Goal: Check status: Check status

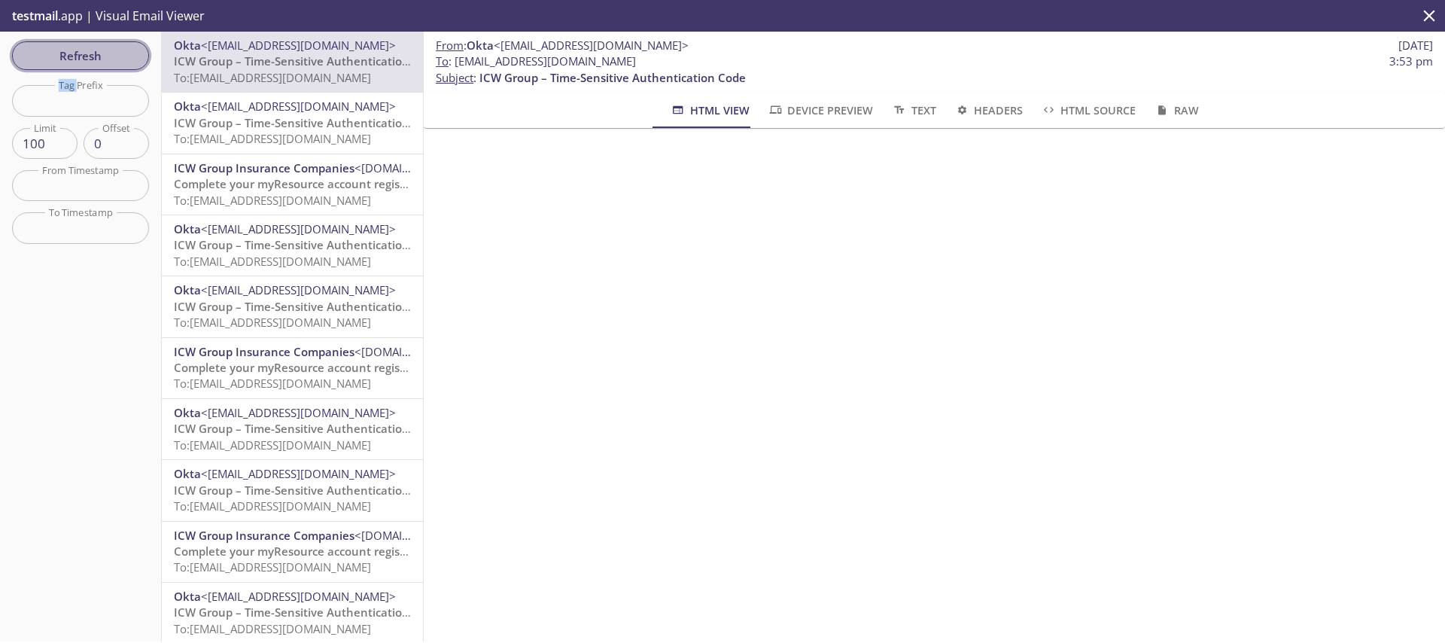
click at [88, 50] on span "Refresh" at bounding box center [80, 56] width 113 height 20
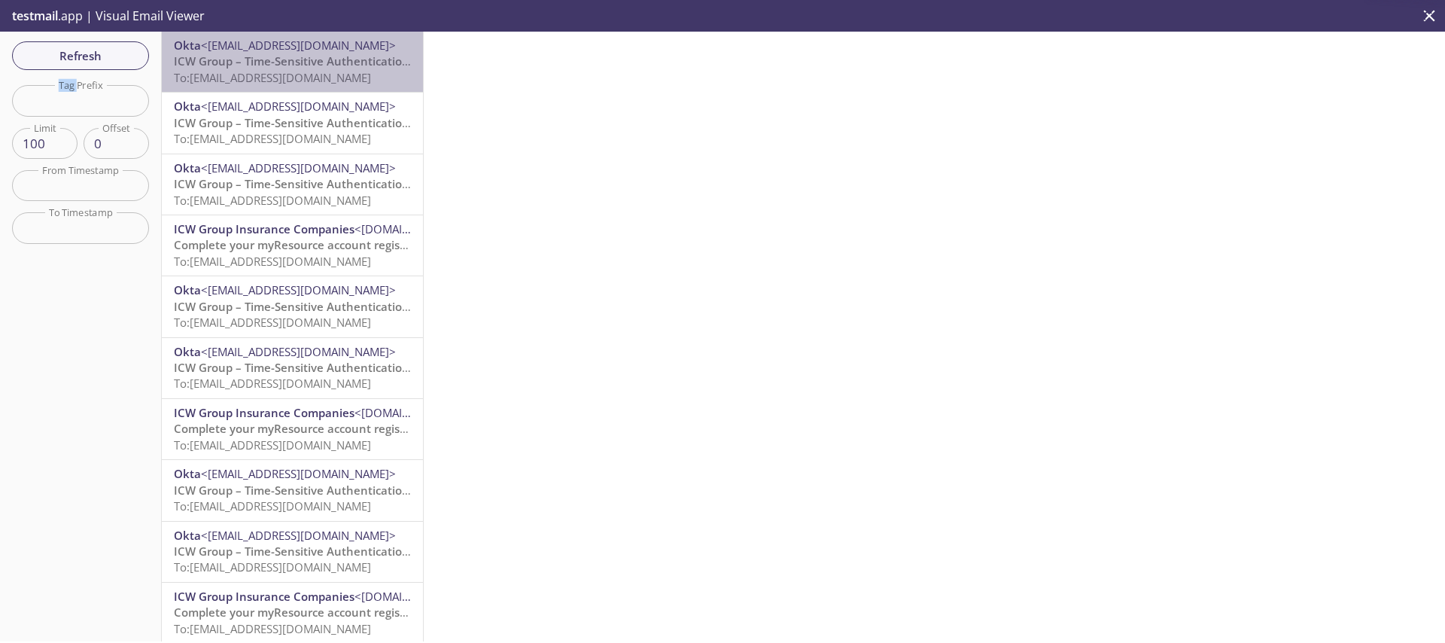
click at [293, 71] on span "To: [EMAIL_ADDRESS][DOMAIN_NAME]" at bounding box center [272, 77] width 197 height 15
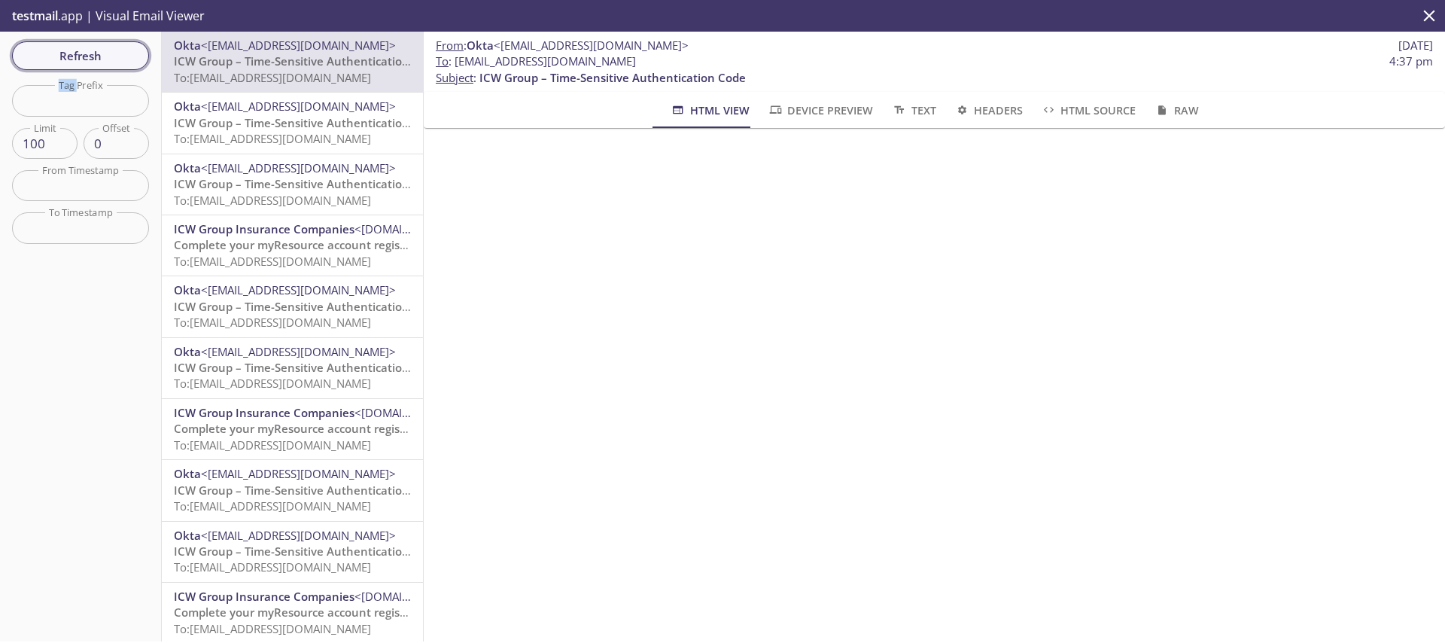
click at [86, 52] on span "Refresh" at bounding box center [80, 56] width 113 height 20
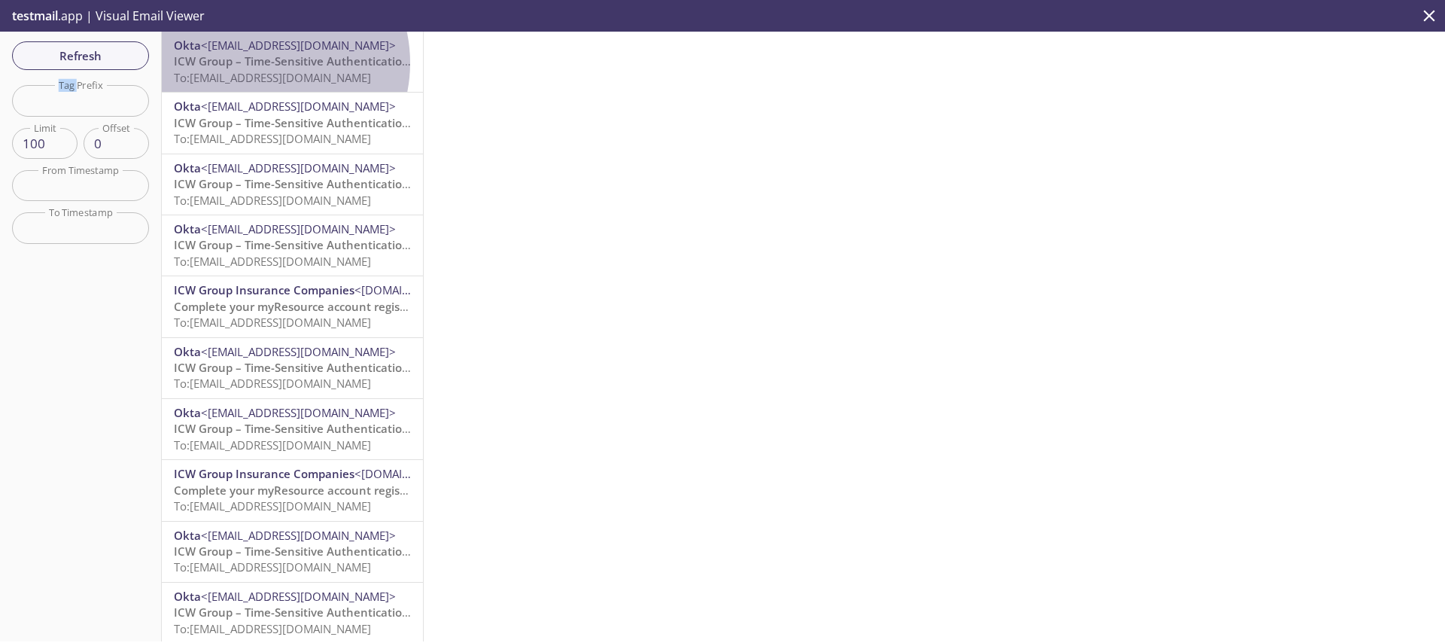
click at [260, 62] on span "ICW Group – Time-Sensitive Authentication Code" at bounding box center [307, 60] width 266 height 15
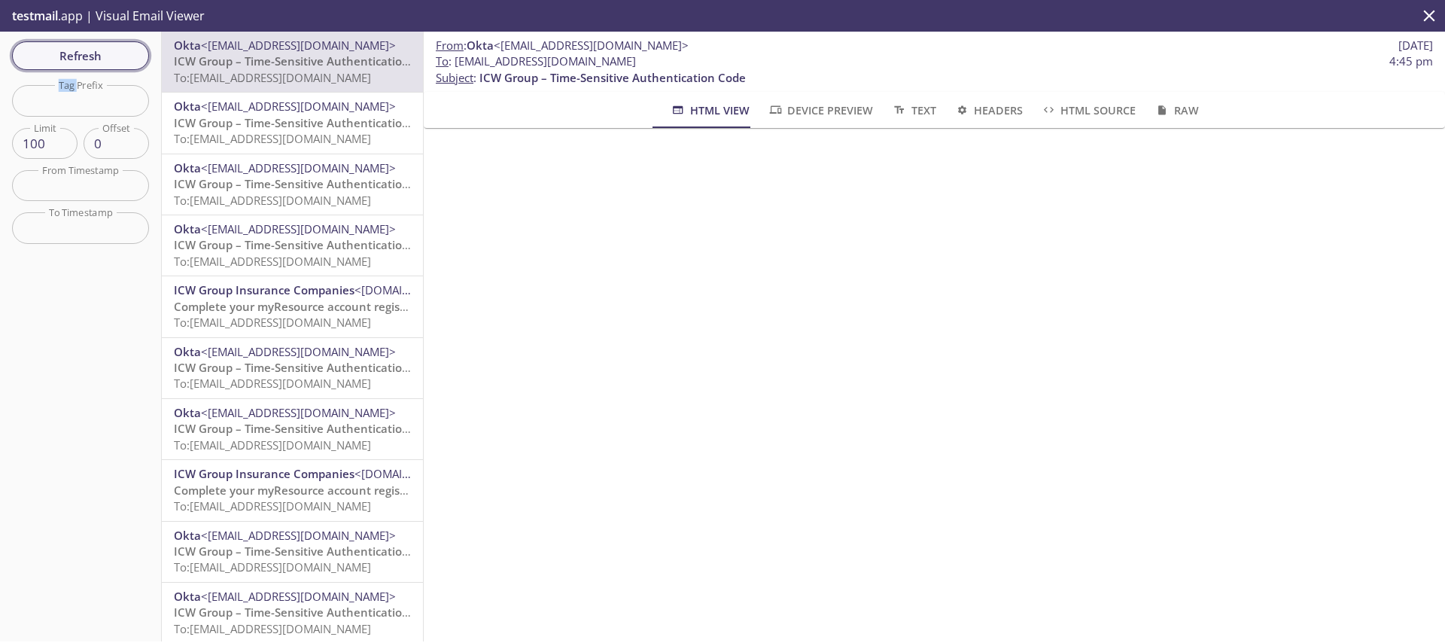
click at [138, 65] on button "Refresh" at bounding box center [80, 55] width 137 height 29
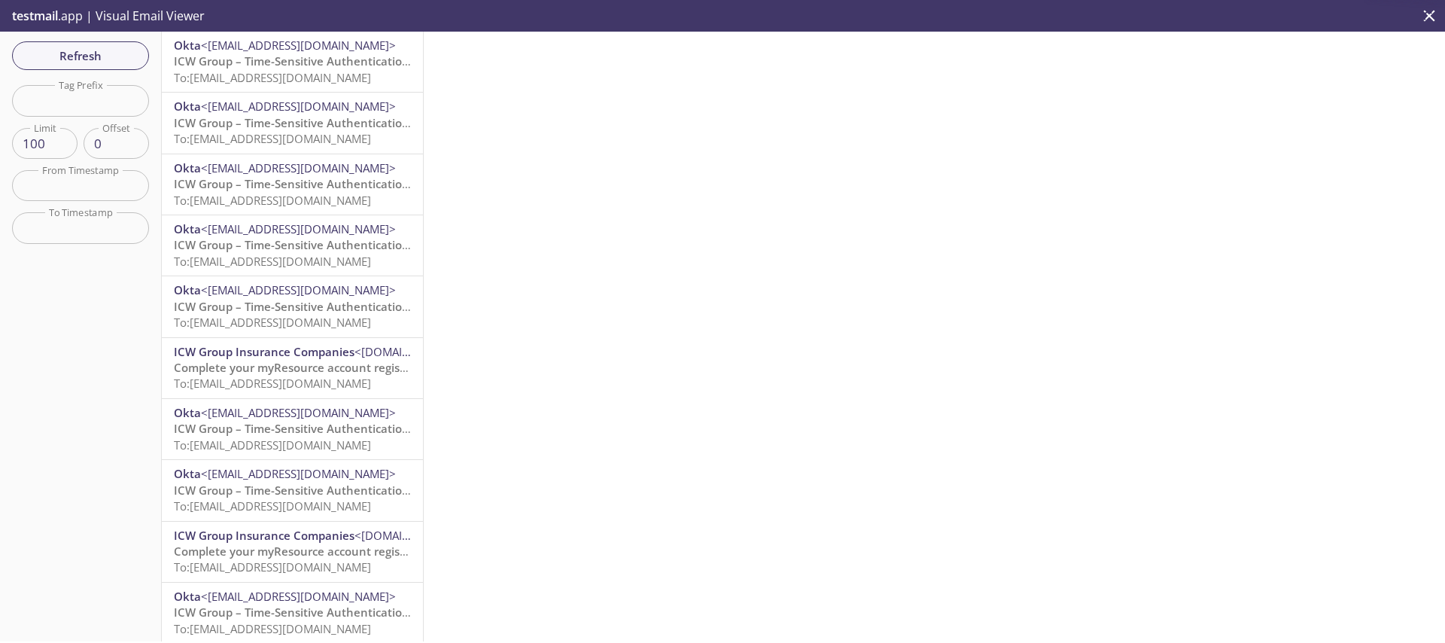
click at [65, 337] on div "Refresh Filters Tag Prefix Tag Prefix Limit 100 Limit Offset 0 Offset From Time…" at bounding box center [81, 337] width 162 height 610
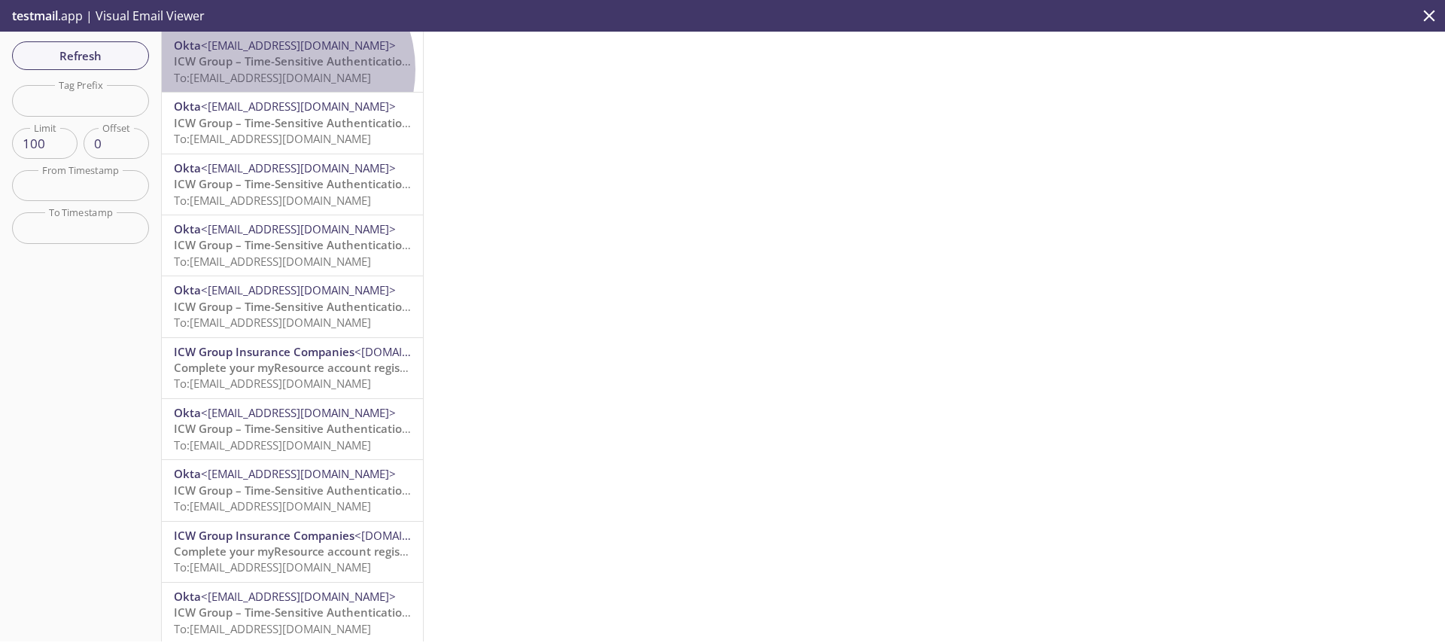
click at [285, 70] on span "To: [EMAIL_ADDRESS][DOMAIN_NAME]" at bounding box center [272, 77] width 197 height 15
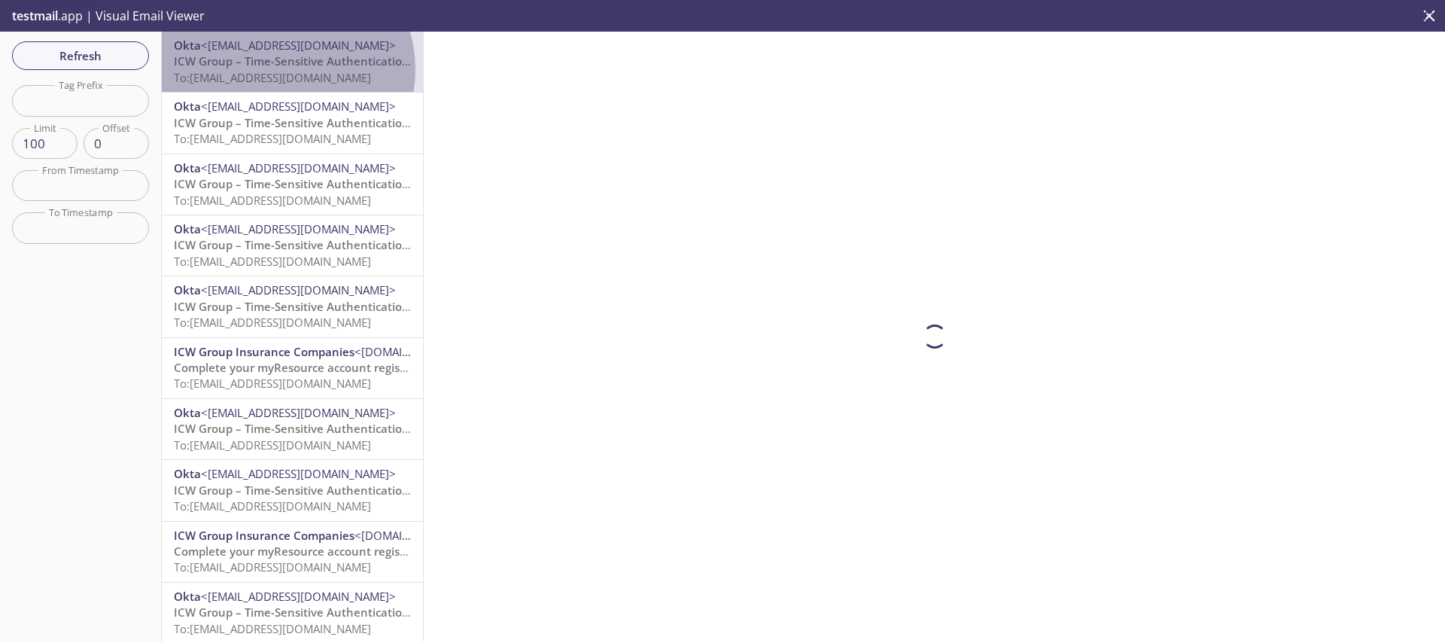
click at [285, 70] on span "To: [EMAIL_ADDRESS][DOMAIN_NAME]" at bounding box center [272, 77] width 197 height 15
